Goal: Information Seeking & Learning: Understand process/instructions

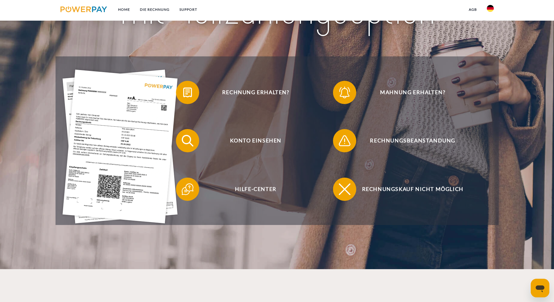
click at [97, 106] on img at bounding box center [120, 147] width 115 height 154
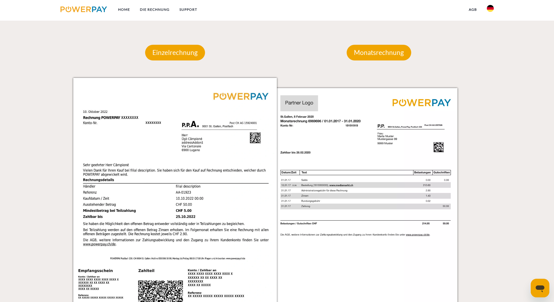
scroll to position [501, 0]
click at [179, 55] on p "Einzelrechnung" at bounding box center [175, 53] width 60 height 16
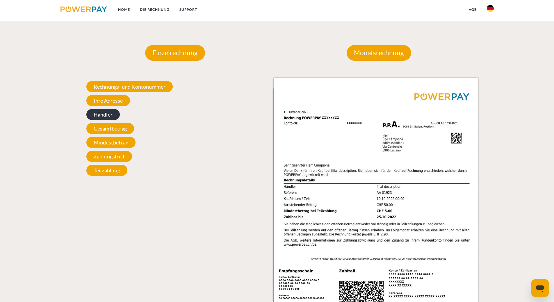
click at [117, 117] on span "Händler" at bounding box center [102, 114] width 33 height 11
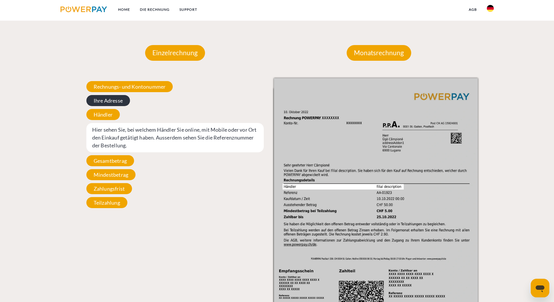
click at [115, 103] on span "Ihre Adresse" at bounding box center [108, 100] width 44 height 11
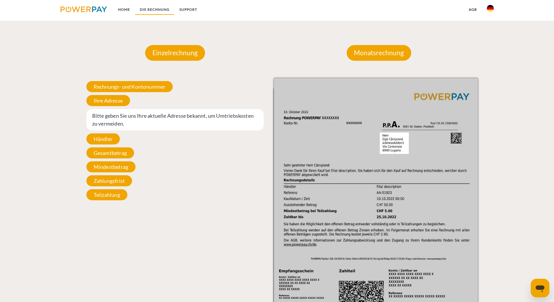
click at [158, 10] on link "DIE RECHNUNG" at bounding box center [155, 9] width 40 height 10
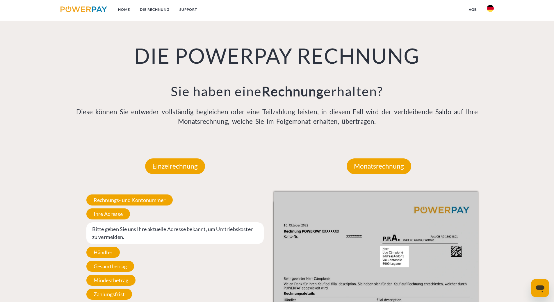
drag, startPoint x: 158, startPoint y: 31, endPoint x: 144, endPoint y: 105, distance: 75.2
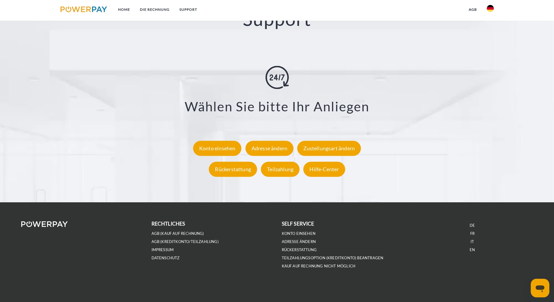
scroll to position [1050, 0]
click at [226, 149] on div "Konto einsehen" at bounding box center [217, 148] width 49 height 15
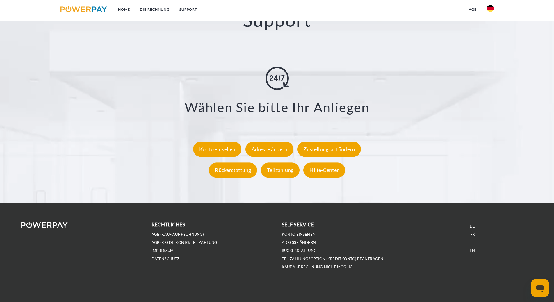
scroll to position [1050, 0]
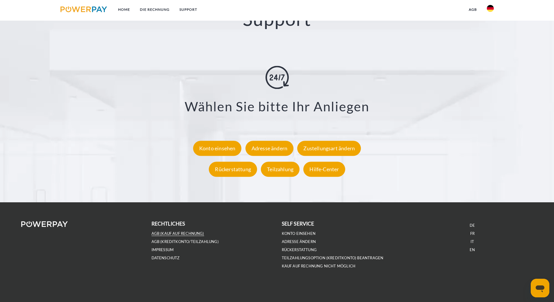
click at [188, 234] on link "AGB (Kauf auf Rechnung)" at bounding box center [178, 233] width 53 height 5
click at [328, 166] on div "Hilfe-Center" at bounding box center [325, 169] width 42 height 15
